Goal: Find specific page/section: Find specific page/section

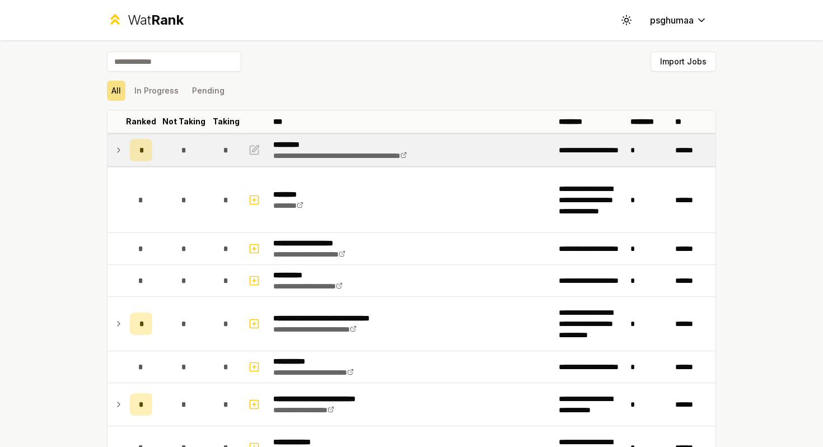
click at [130, 148] on div "*" at bounding box center [141, 150] width 22 height 22
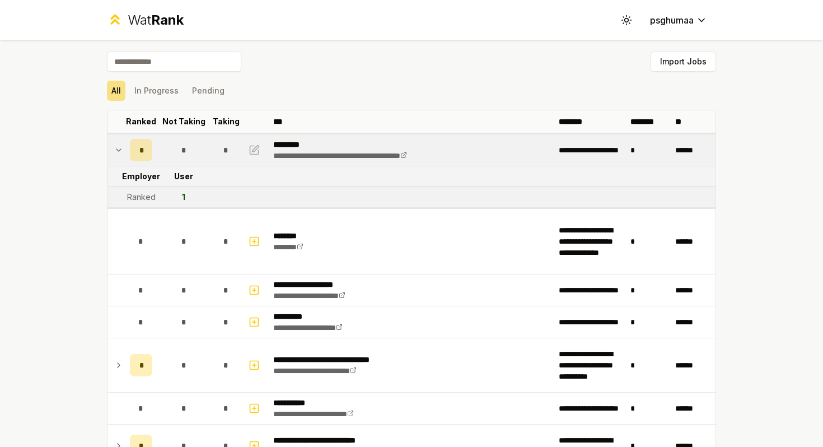
click at [130, 148] on div "*" at bounding box center [141, 150] width 22 height 22
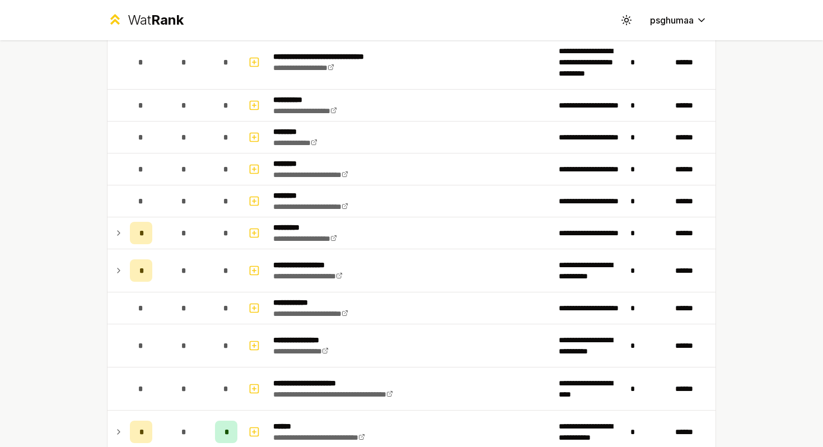
scroll to position [1488, 0]
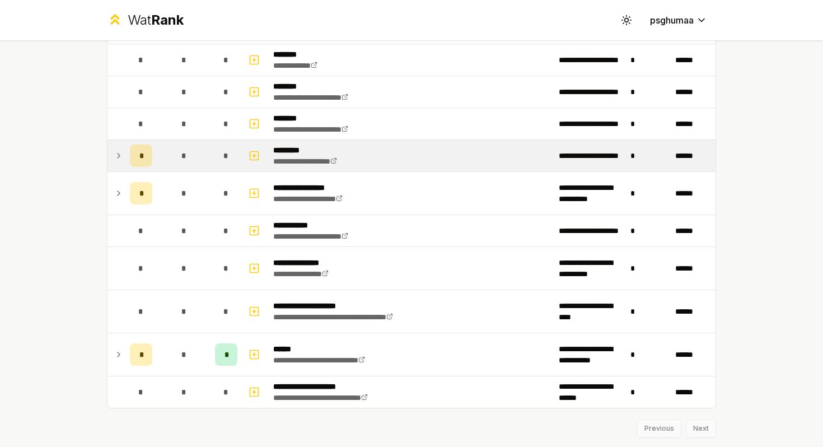
click at [129, 151] on td "*" at bounding box center [140, 155] width 31 height 31
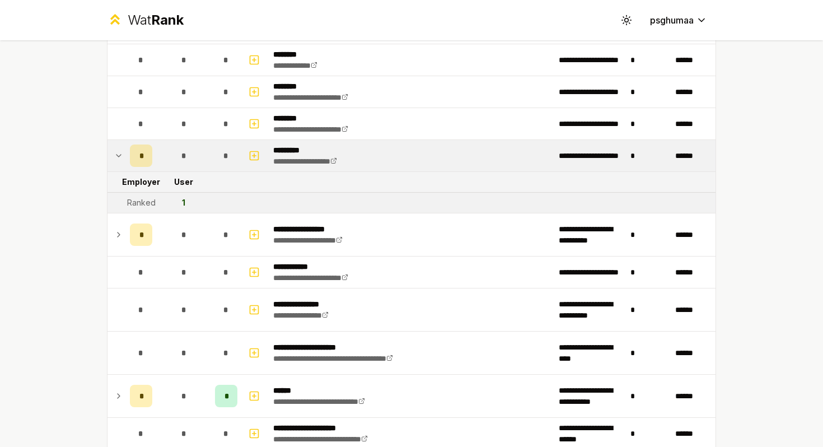
click at [129, 151] on td "*" at bounding box center [140, 155] width 31 height 31
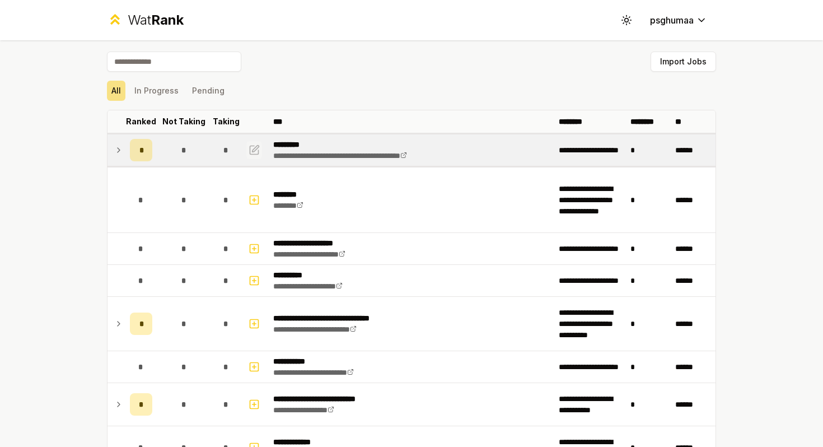
click at [255, 145] on icon "button" at bounding box center [254, 149] width 11 height 13
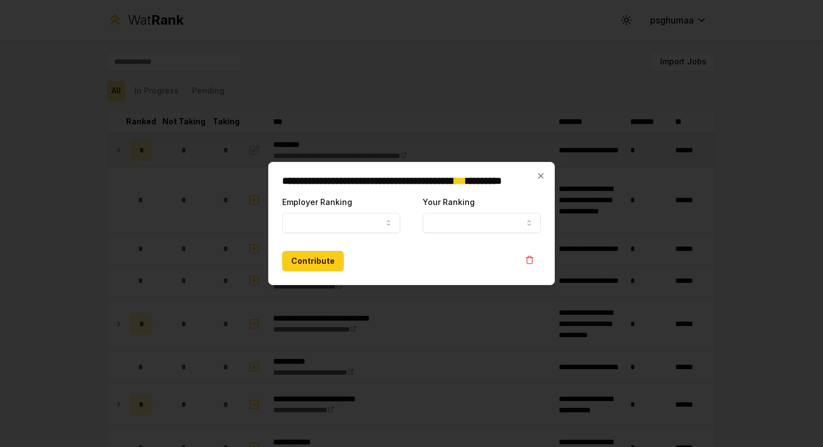
select select "******"
select select "*"
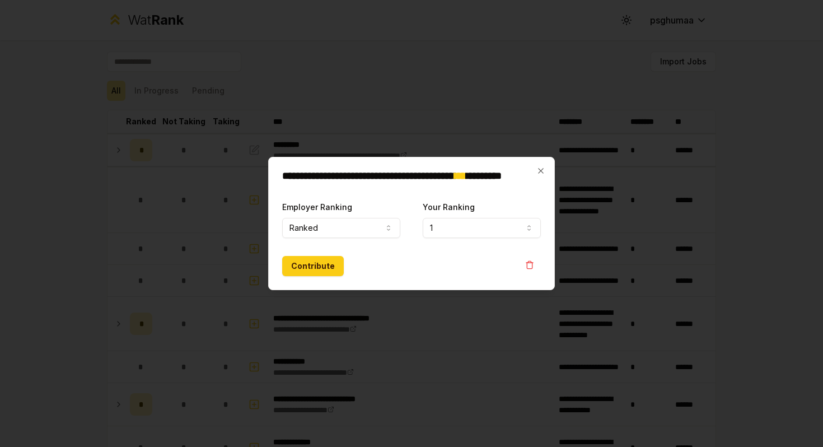
click at [255, 145] on div at bounding box center [411, 223] width 823 height 447
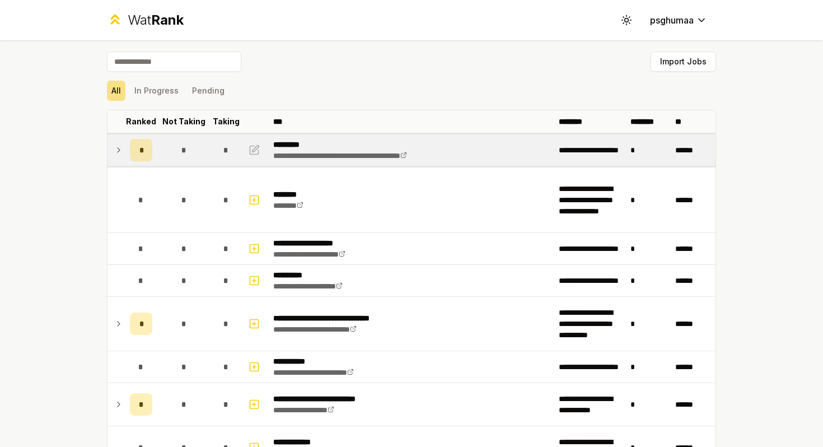
click at [115, 137] on td at bounding box center [116, 149] width 18 height 31
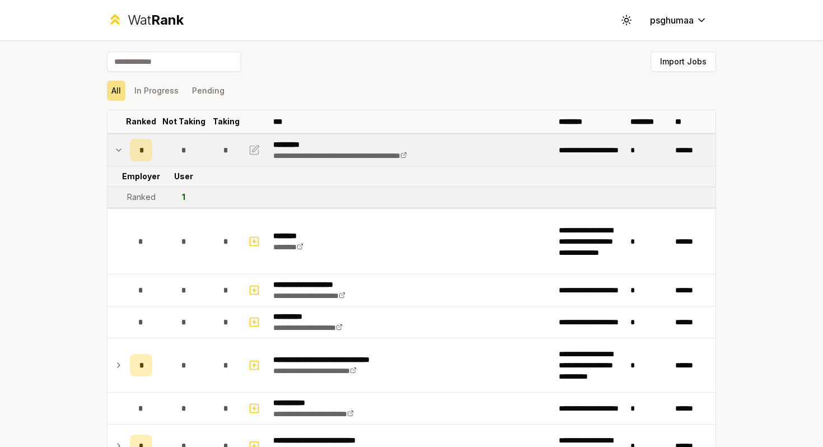
click at [117, 137] on td at bounding box center [116, 149] width 18 height 31
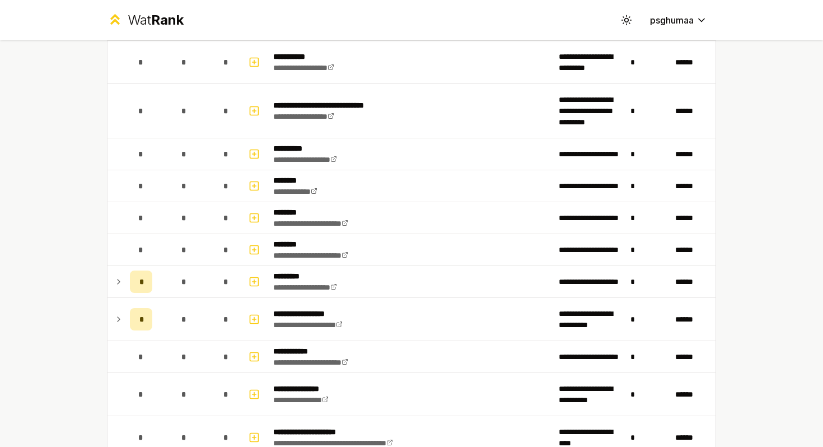
scroll to position [1438, 0]
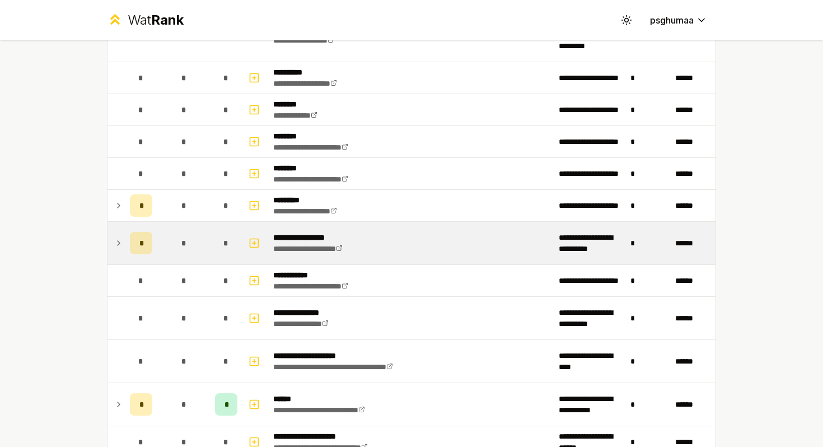
click at [157, 229] on td "*" at bounding box center [184, 243] width 54 height 43
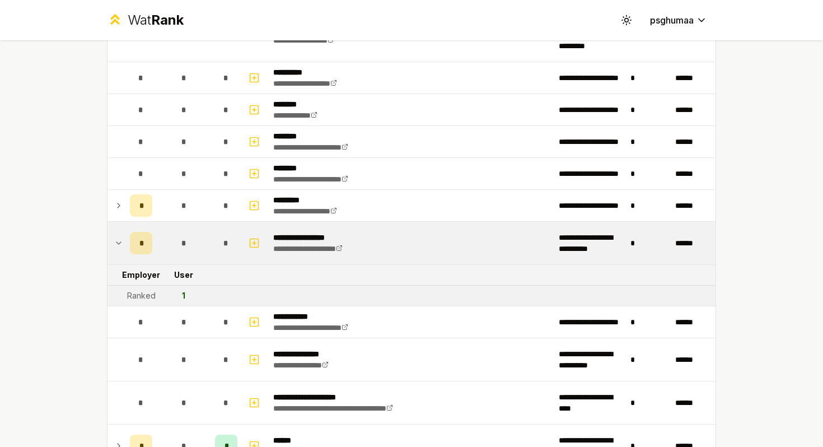
click at [157, 229] on td "*" at bounding box center [184, 243] width 54 height 43
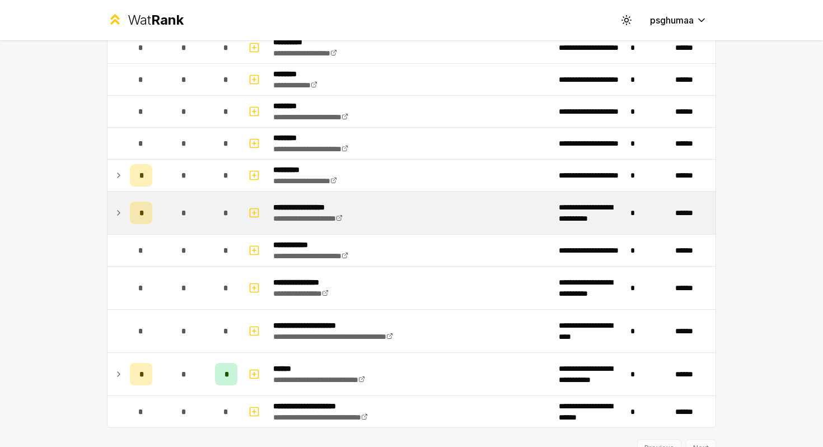
scroll to position [1468, 0]
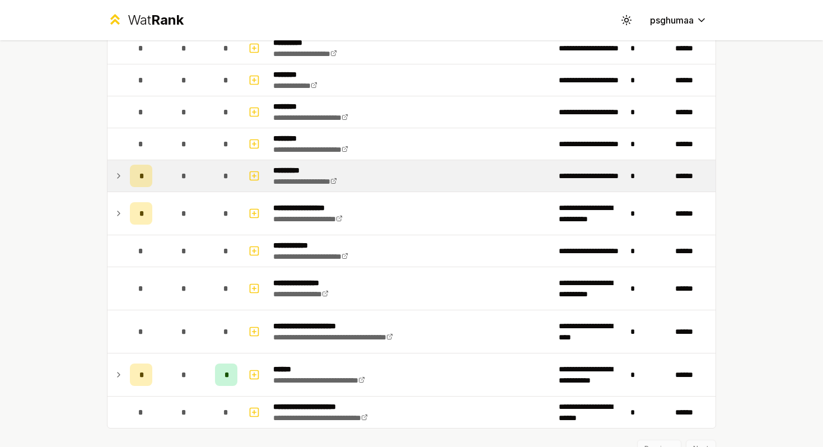
click at [110, 180] on td at bounding box center [116, 175] width 18 height 31
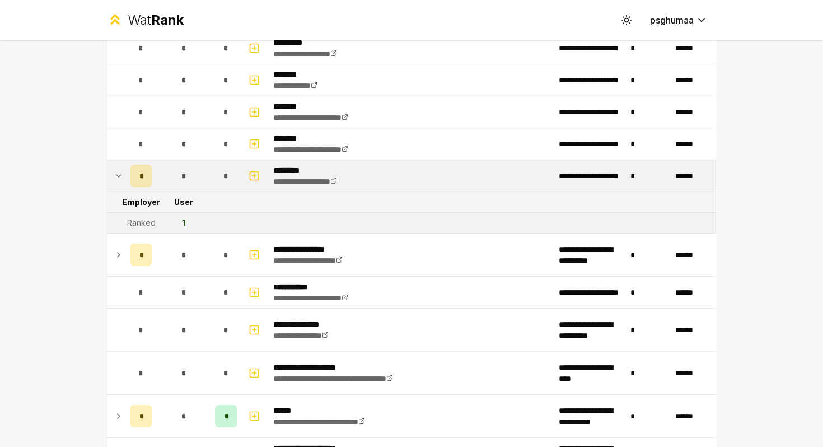
click at [110, 180] on td at bounding box center [116, 175] width 18 height 31
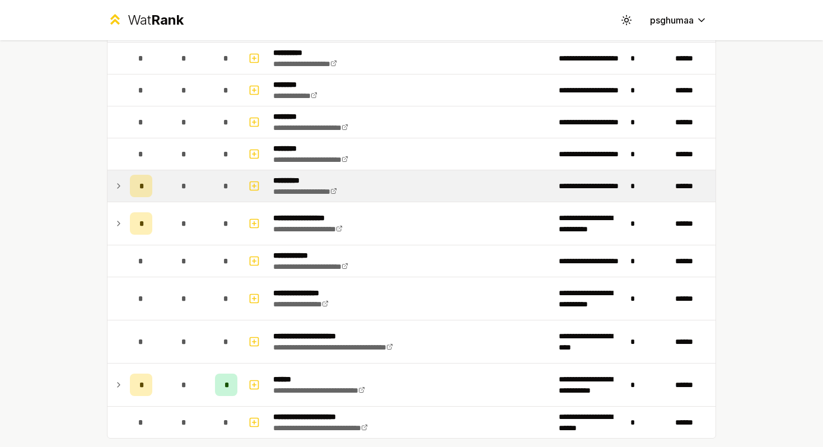
scroll to position [1449, 0]
